Goal: Task Accomplishment & Management: Manage account settings

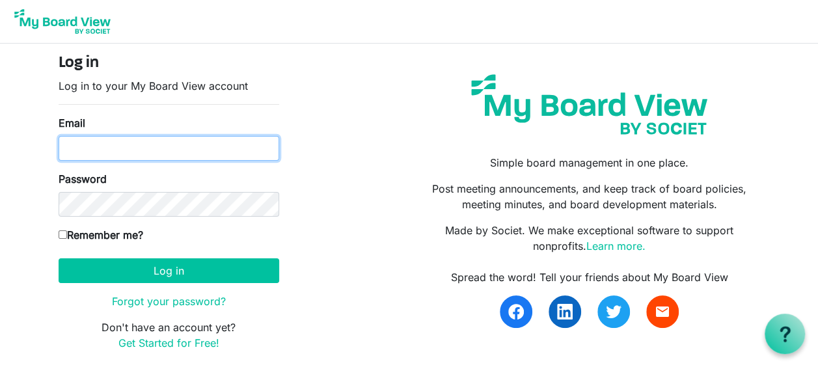
type input "[EMAIL_ADDRESS][DOMAIN_NAME]"
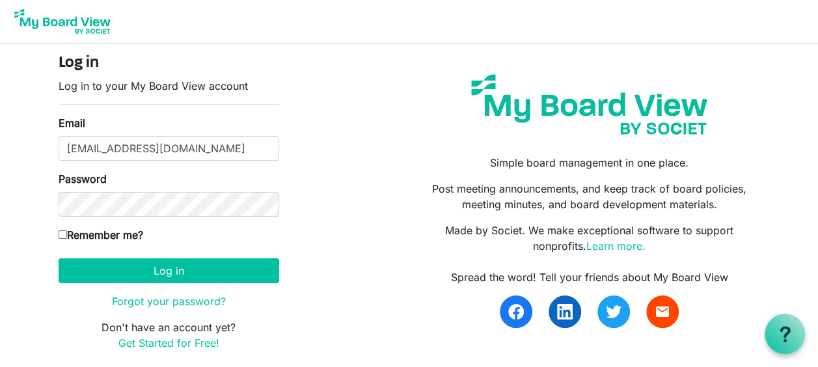
click at [61, 234] on input "Remember me?" at bounding box center [63, 234] width 8 height 8
checkbox input "true"
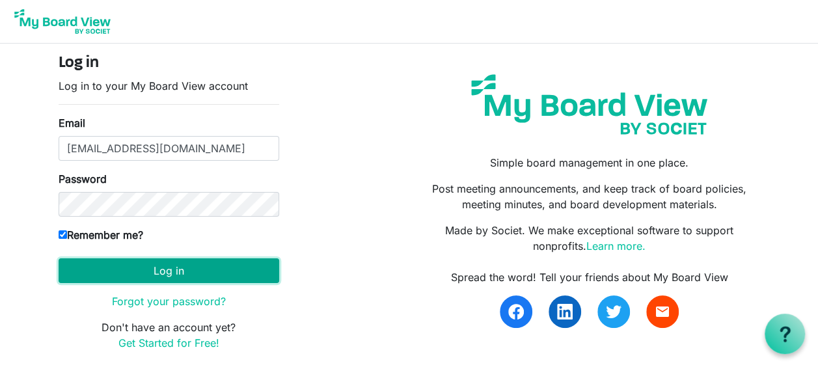
click at [165, 266] on button "Log in" at bounding box center [169, 270] width 221 height 25
click at [174, 267] on button "Log in" at bounding box center [169, 270] width 221 height 25
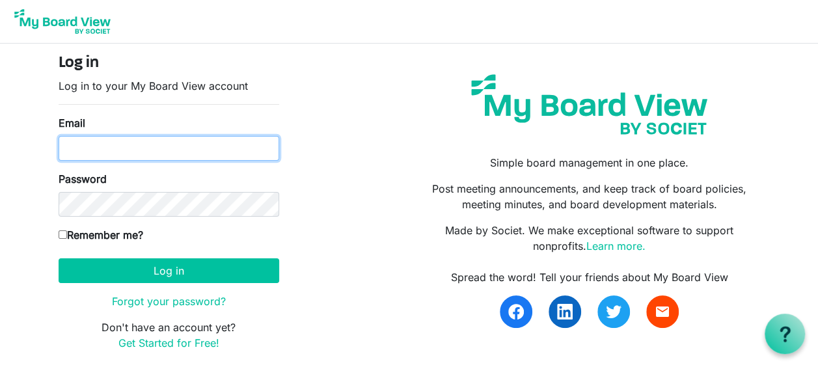
type input "[EMAIL_ADDRESS][DOMAIN_NAME]"
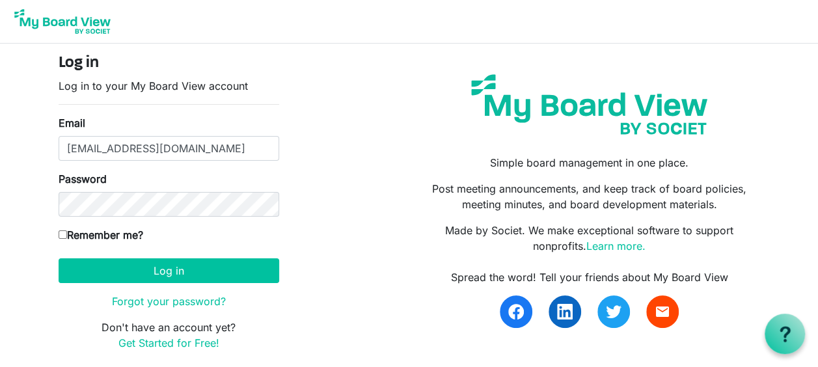
drag, startPoint x: 59, startPoint y: 230, endPoint x: 81, endPoint y: 246, distance: 28.0
click at [59, 230] on input "Remember me?" at bounding box center [63, 234] width 8 height 8
checkbox input "true"
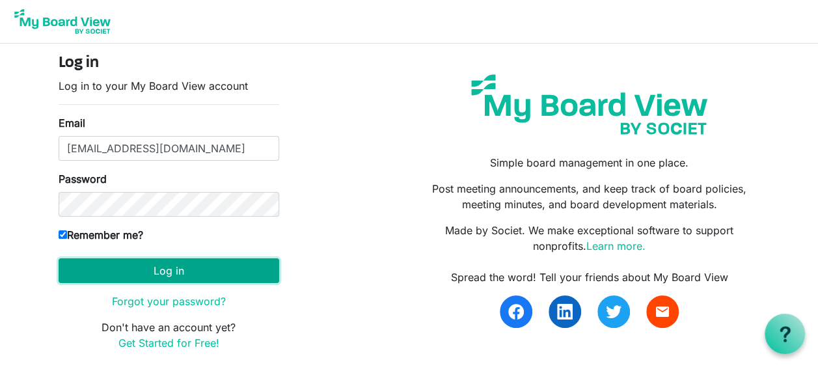
click at [146, 273] on button "Log in" at bounding box center [169, 270] width 221 height 25
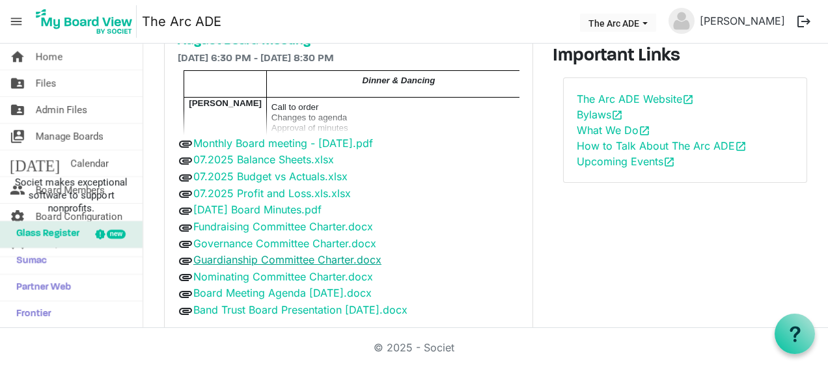
scroll to position [121, 0]
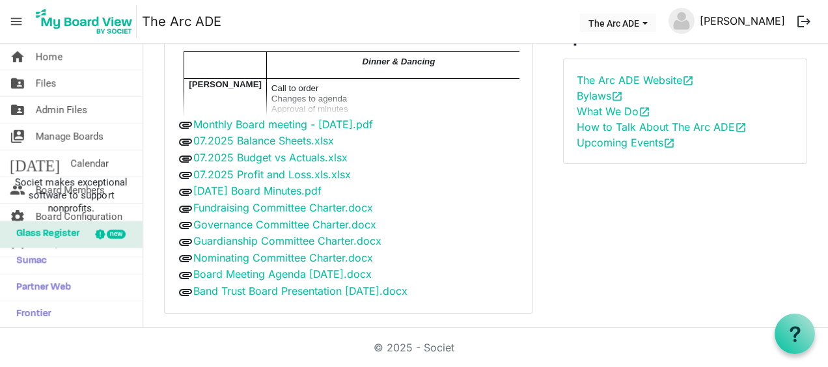
click at [775, 20] on link "[PERSON_NAME]" at bounding box center [743, 21] width 96 height 26
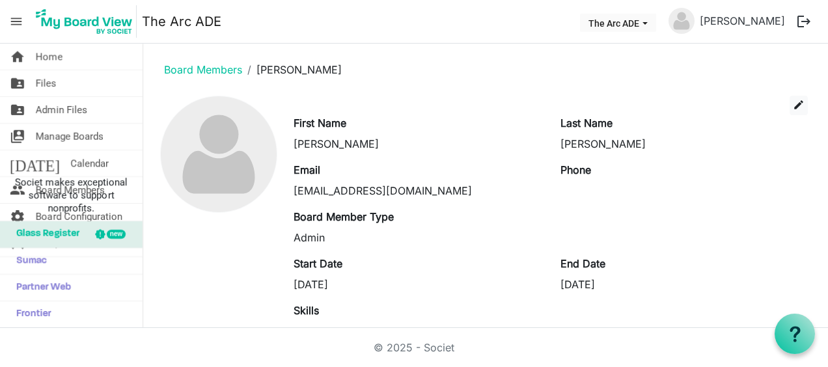
click at [79, 234] on div "new" at bounding box center [110, 234] width 63 height 26
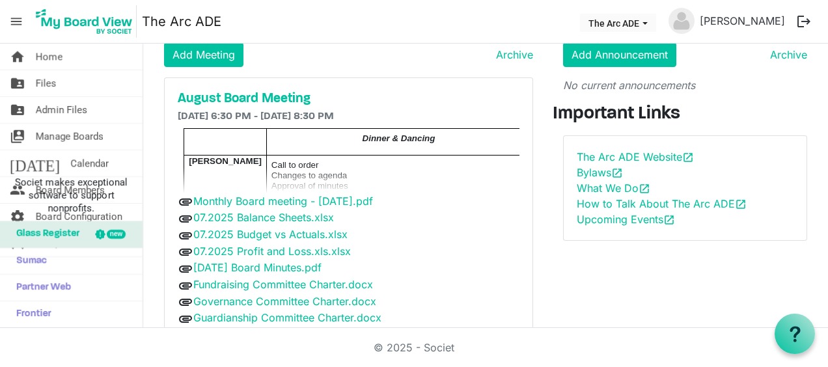
scroll to position [65, 0]
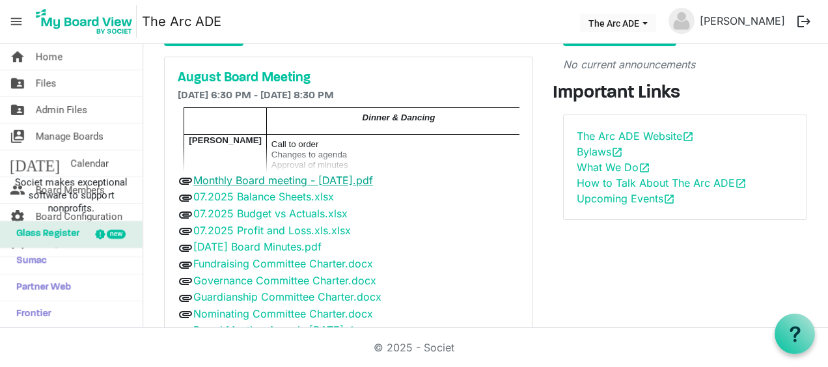
click at [302, 180] on link "Monthly Board meeting - [DATE].pdf" at bounding box center [283, 180] width 180 height 13
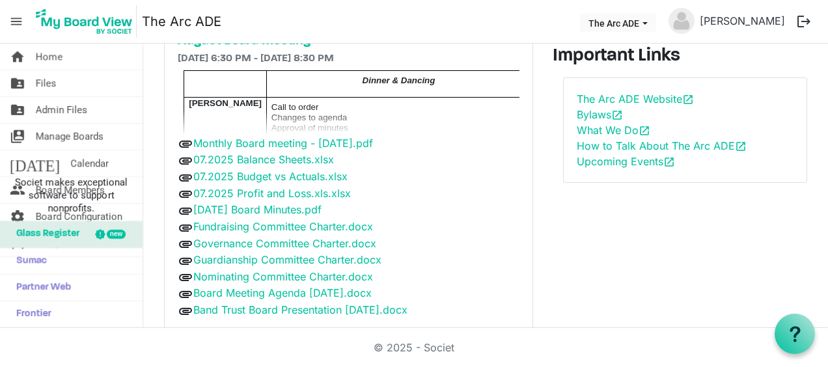
scroll to position [121, 0]
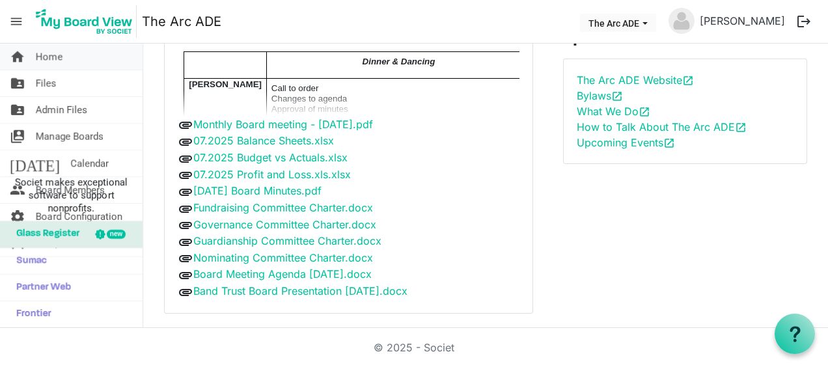
click at [62, 55] on span "Home" at bounding box center [49, 57] width 27 height 26
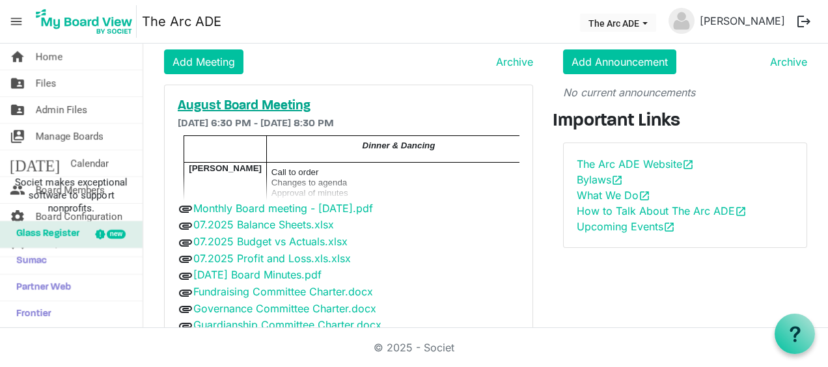
scroll to position [65, 0]
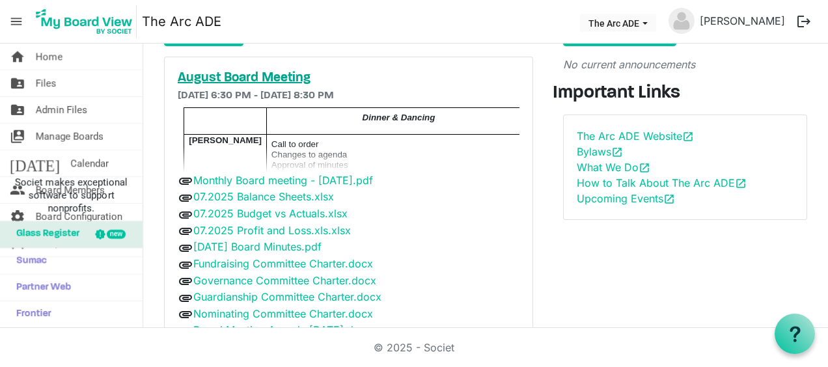
click at [288, 76] on h5 "August Board Meeting" at bounding box center [349, 78] width 342 height 16
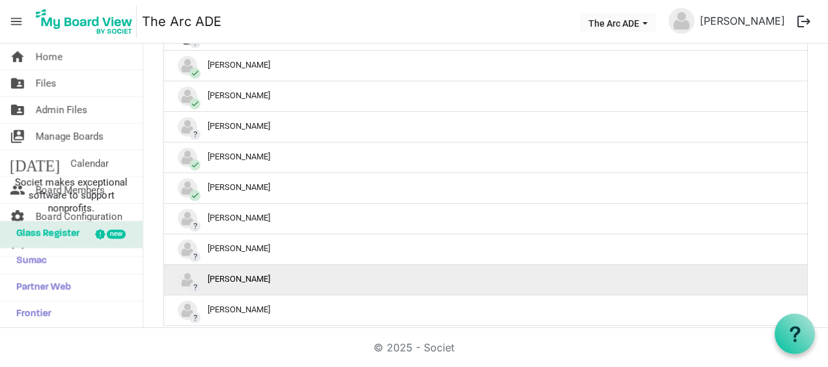
scroll to position [846, 0]
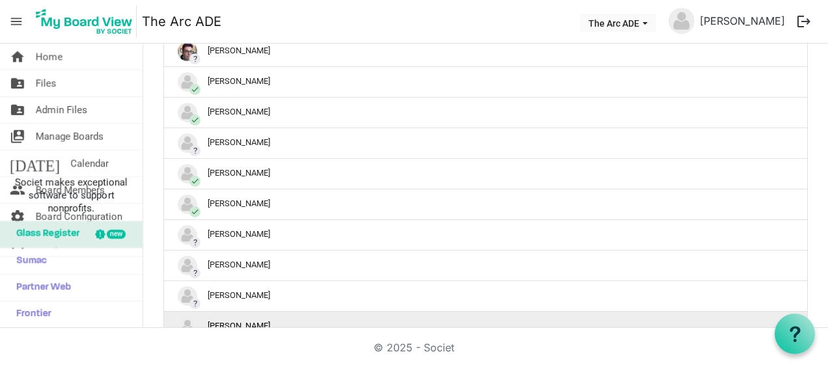
click at [214, 317] on div "? Tim Yoakum" at bounding box center [486, 327] width 616 height 20
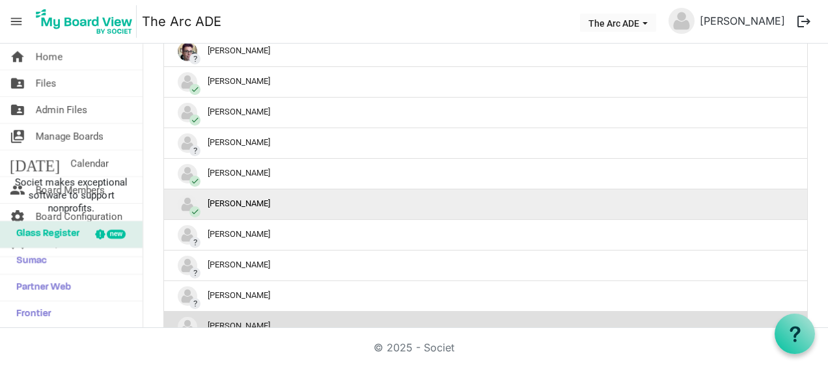
scroll to position [911, 0]
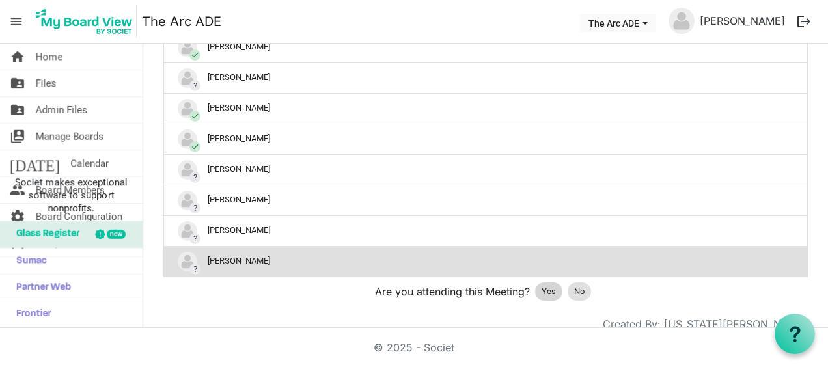
click at [542, 285] on span "Yes" at bounding box center [549, 291] width 14 height 13
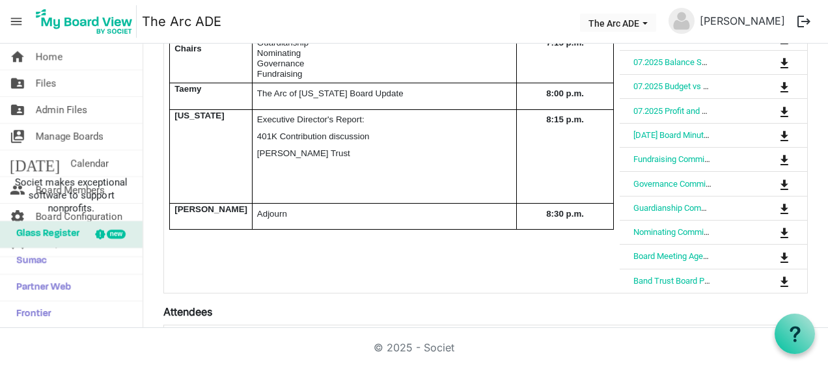
scroll to position [391, 0]
